Goal: Check status

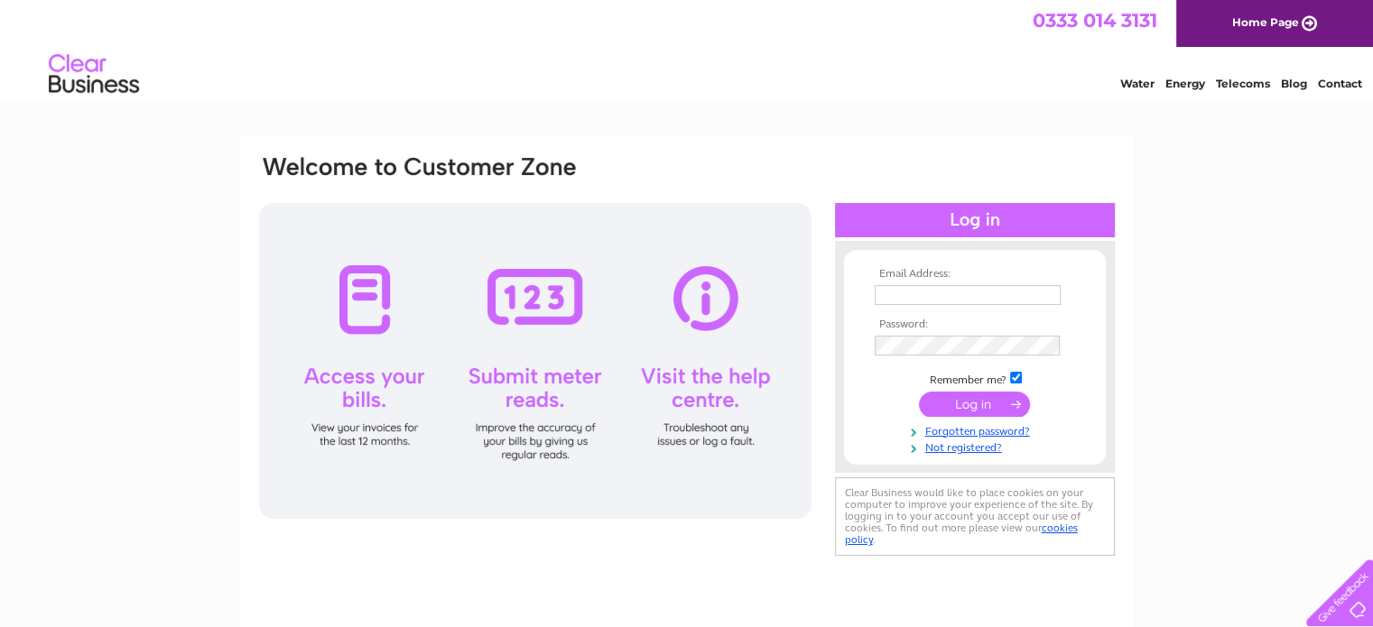
click at [904, 286] on input "text" at bounding box center [968, 295] width 186 height 20
type input "geoff@gmformers.com"
click at [952, 412] on input "submit" at bounding box center [974, 404] width 111 height 25
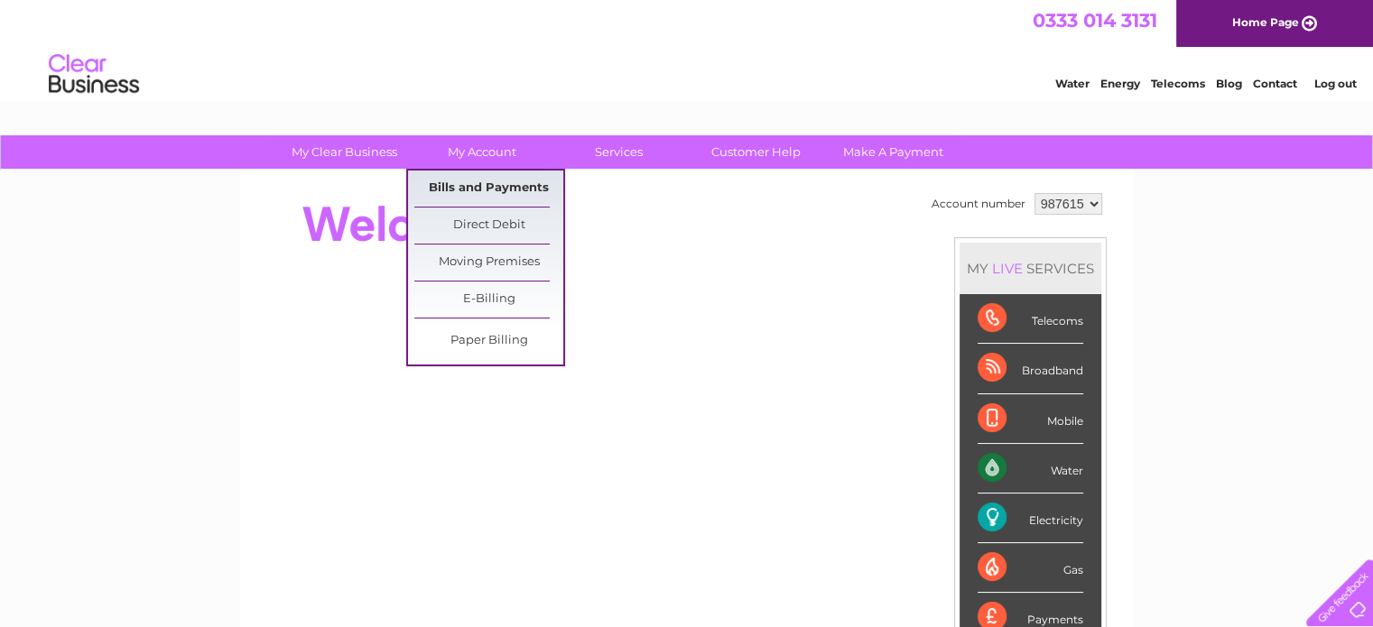
click at [485, 188] on link "Bills and Payments" at bounding box center [488, 189] width 149 height 36
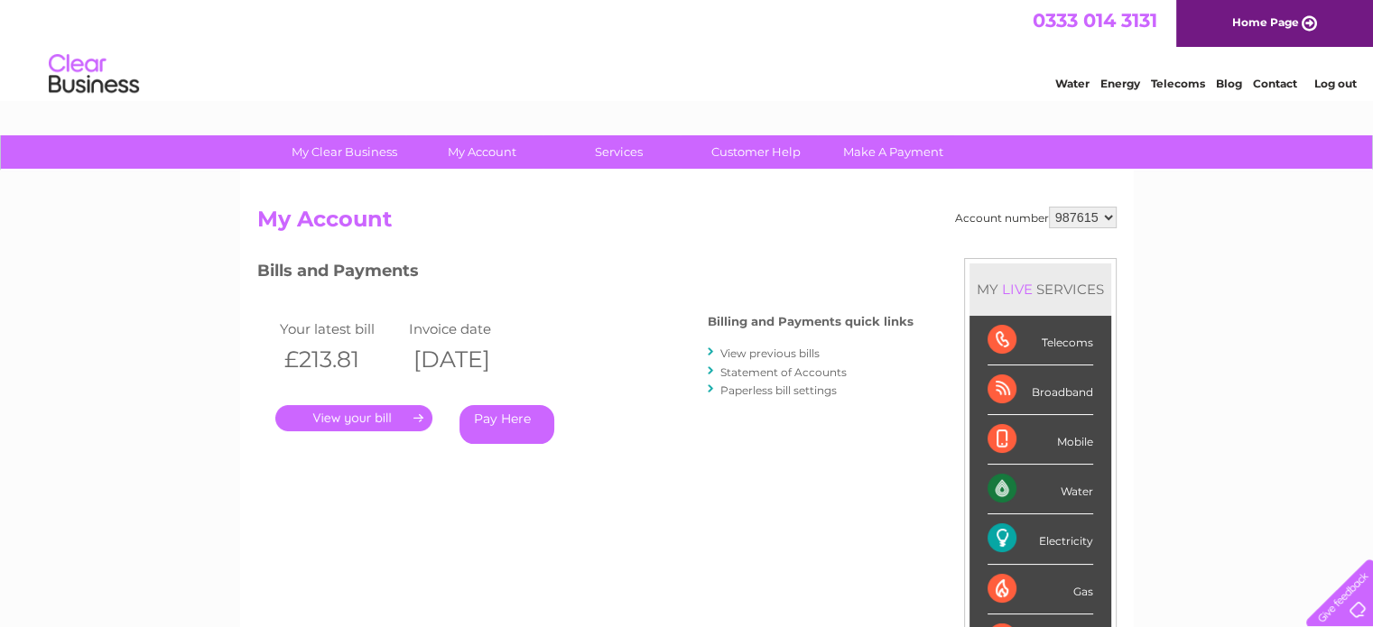
click at [347, 418] on link "." at bounding box center [353, 418] width 157 height 26
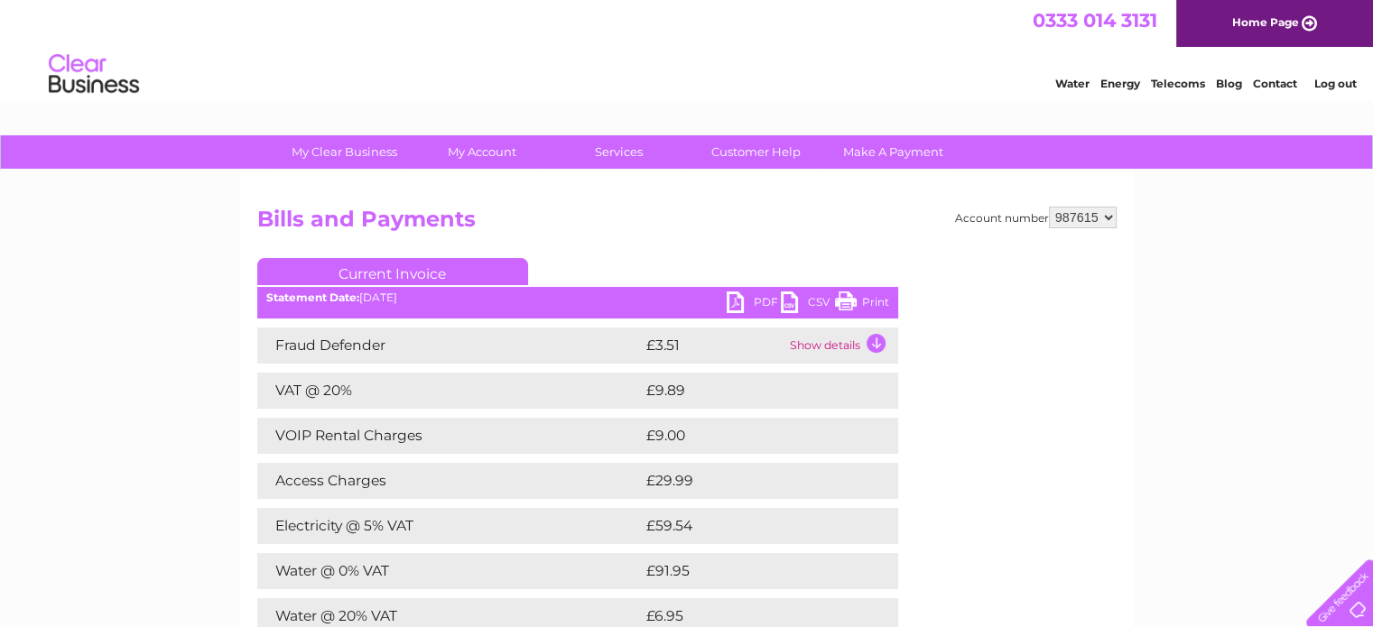
click at [1336, 82] on link "Log out" at bounding box center [1334, 84] width 42 height 14
